Goal: Check status: Check status

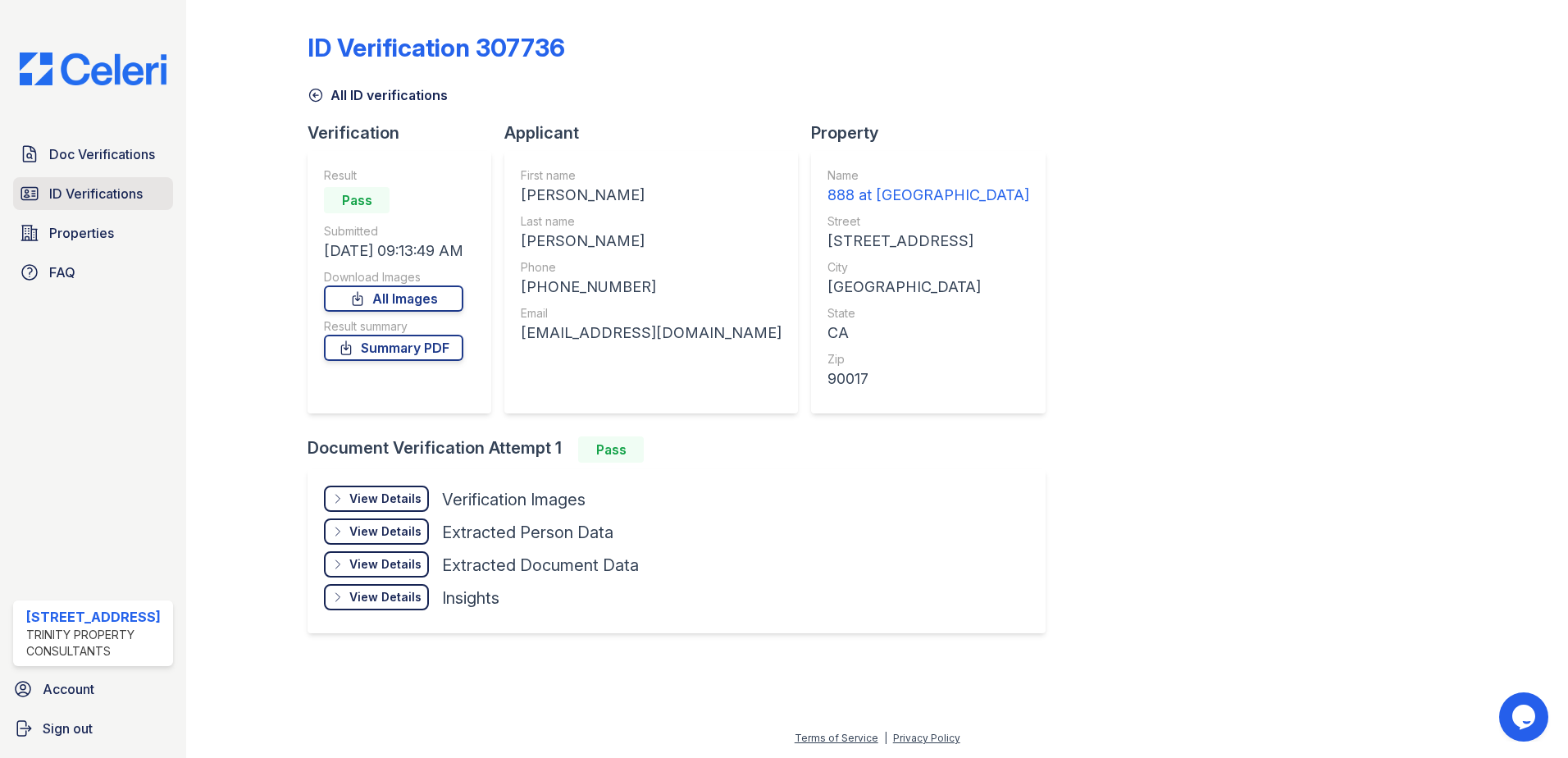
click at [103, 179] on link "ID Verifications" at bounding box center [93, 193] width 160 height 32
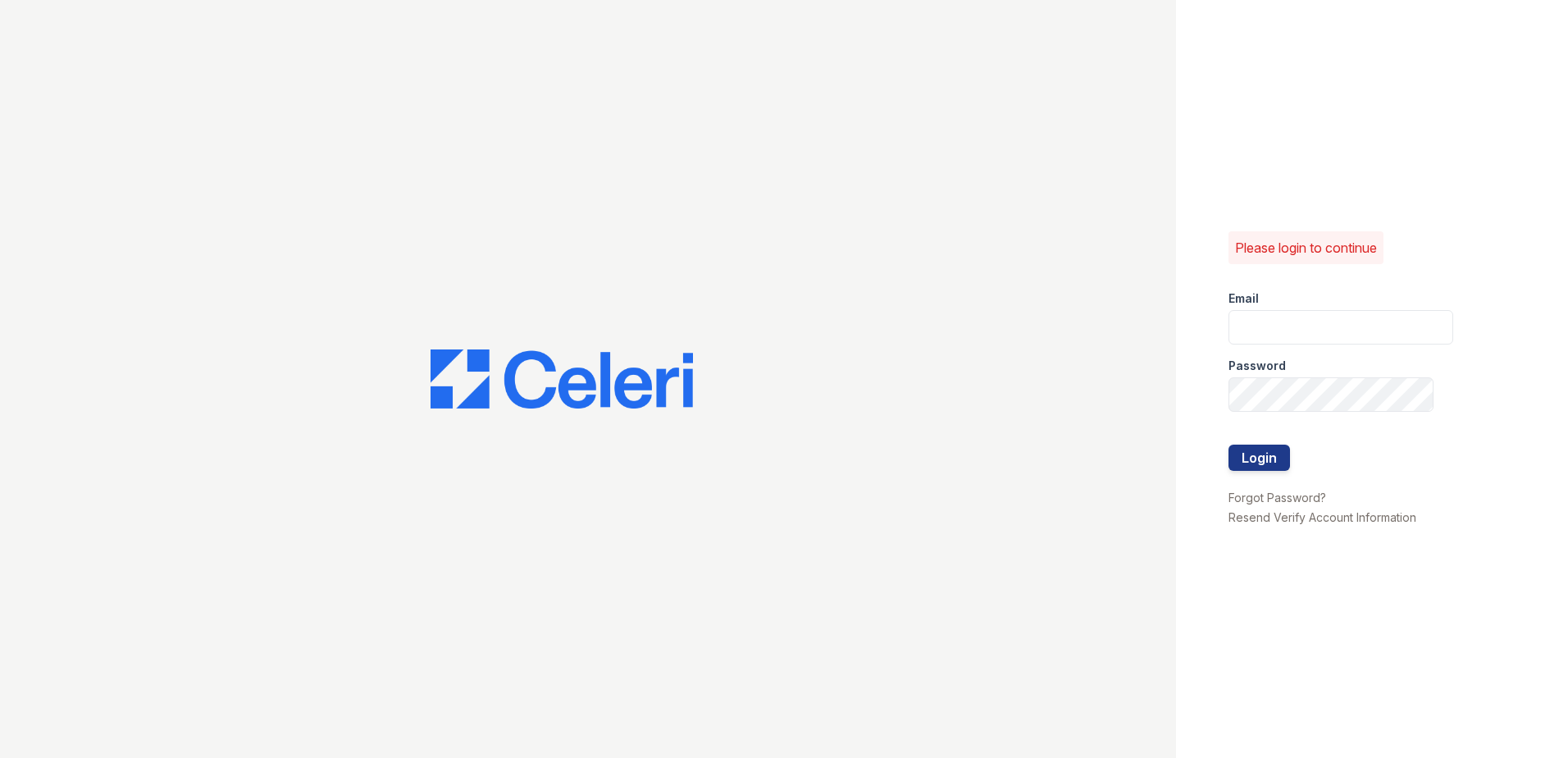
type input "[EMAIL_ADDRESS][DOMAIN_NAME]"
click at [1262, 452] on button "Login" at bounding box center [1259, 458] width 61 height 26
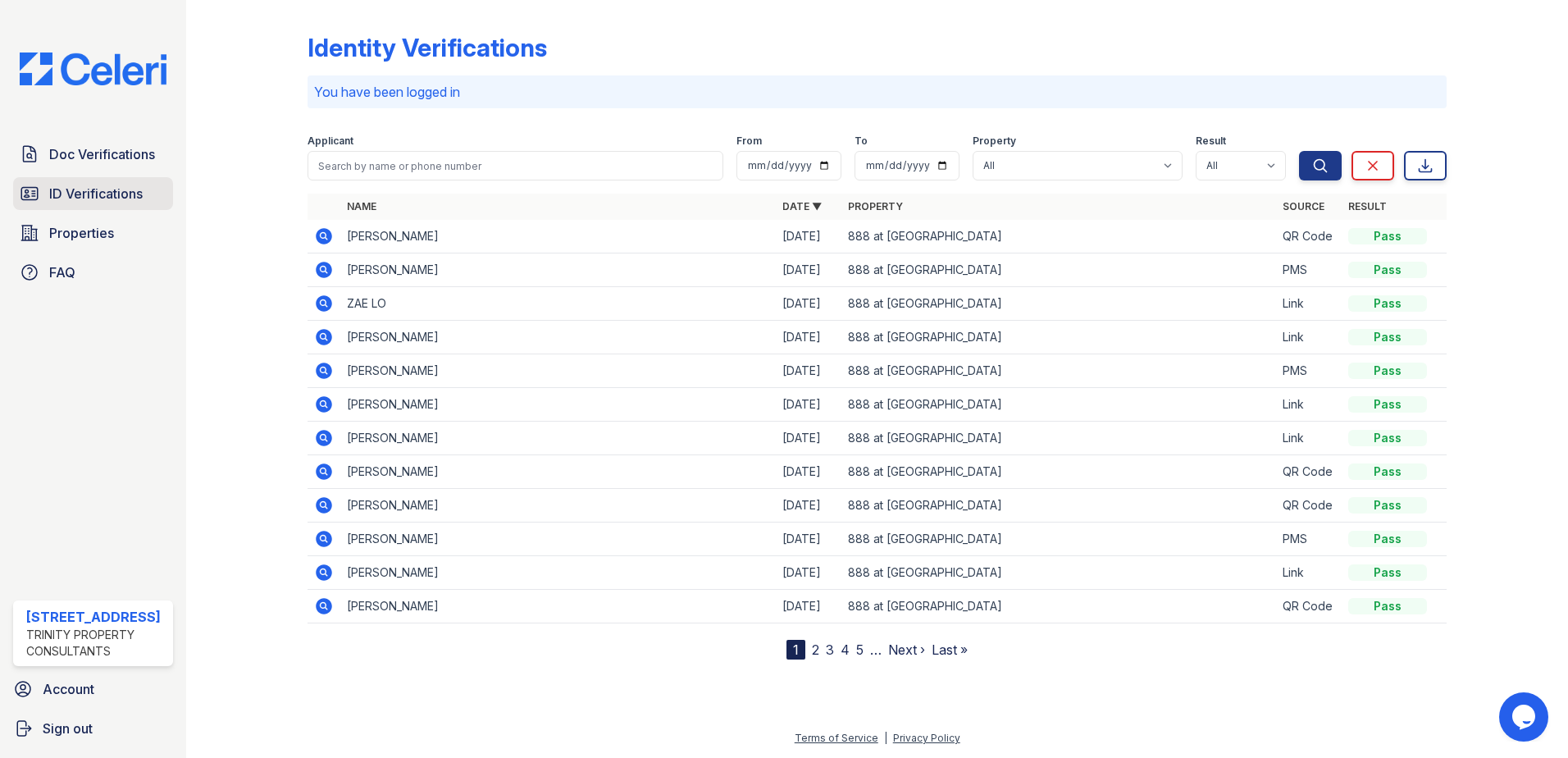
click at [110, 202] on span "ID Verifications" at bounding box center [95, 193] width 93 height 19
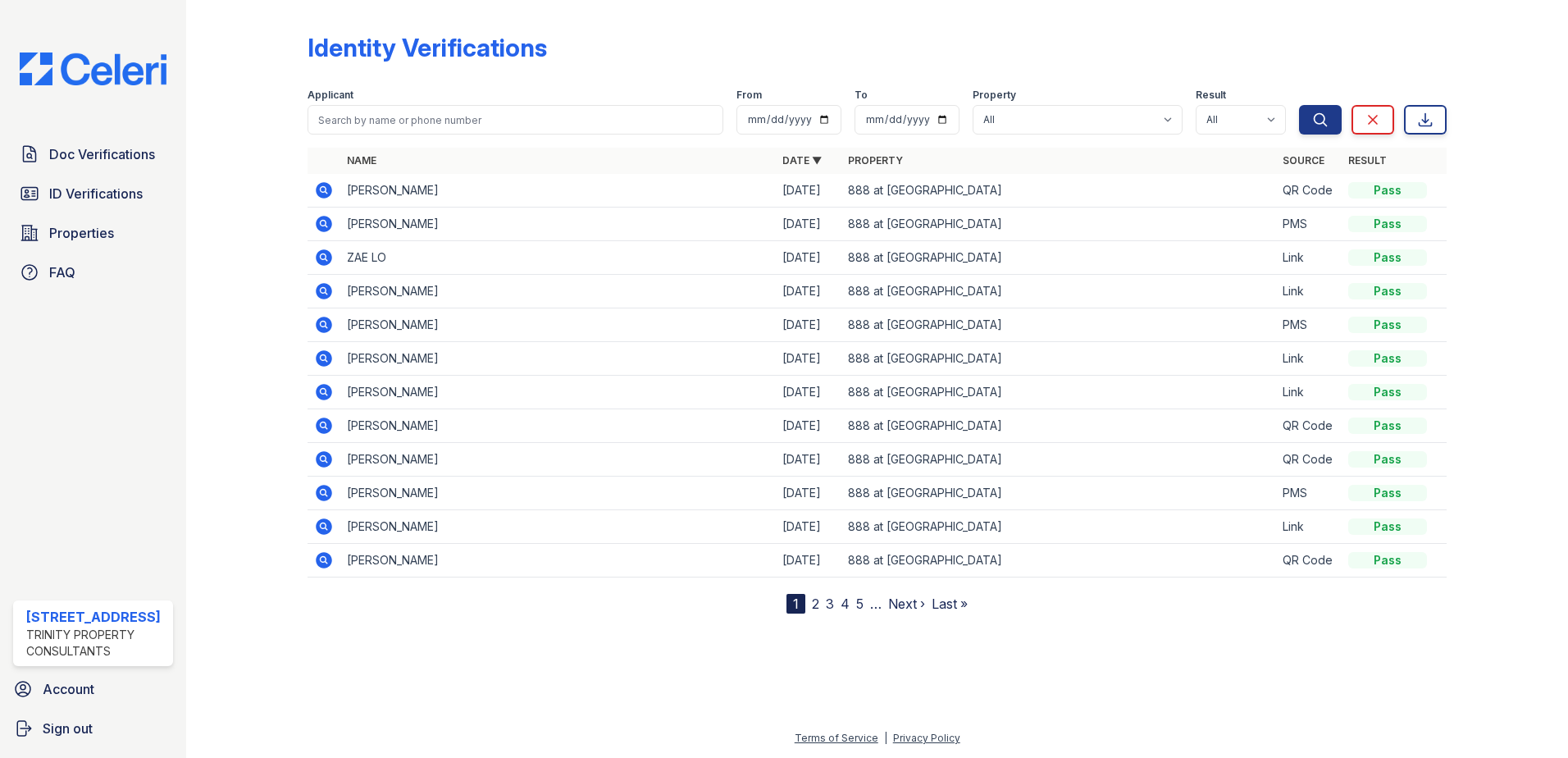
click at [110, 202] on span "ID Verifications" at bounding box center [95, 193] width 93 height 19
click at [77, 191] on span "ID Verifications" at bounding box center [95, 193] width 93 height 19
click at [142, 194] on span "ID Verifications" at bounding box center [95, 193] width 93 height 19
click at [142, 194] on span "ID Verifications" at bounding box center [95, 193] width 93 height 19
